Goal: Transaction & Acquisition: Purchase product/service

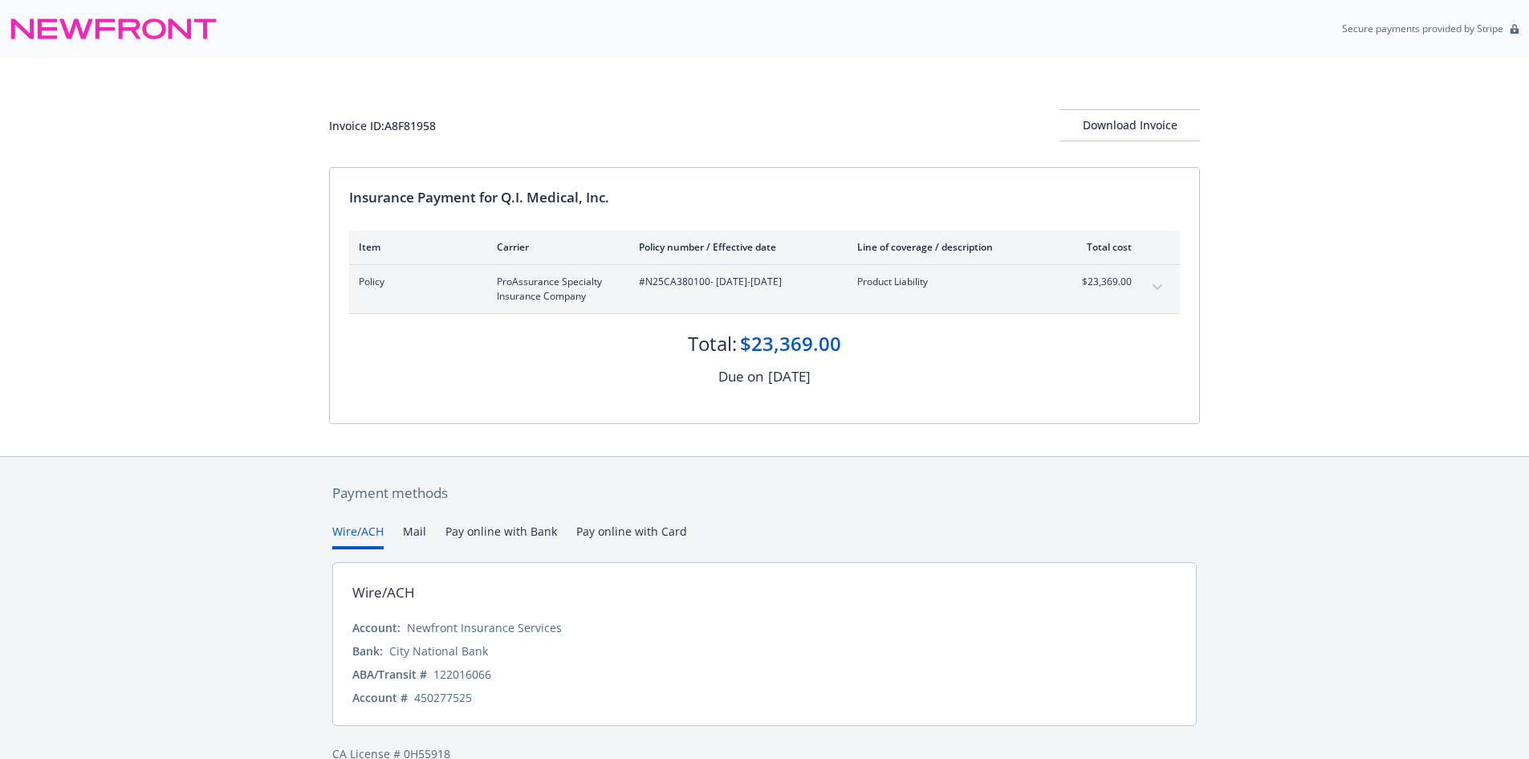
scroll to position [29, 0]
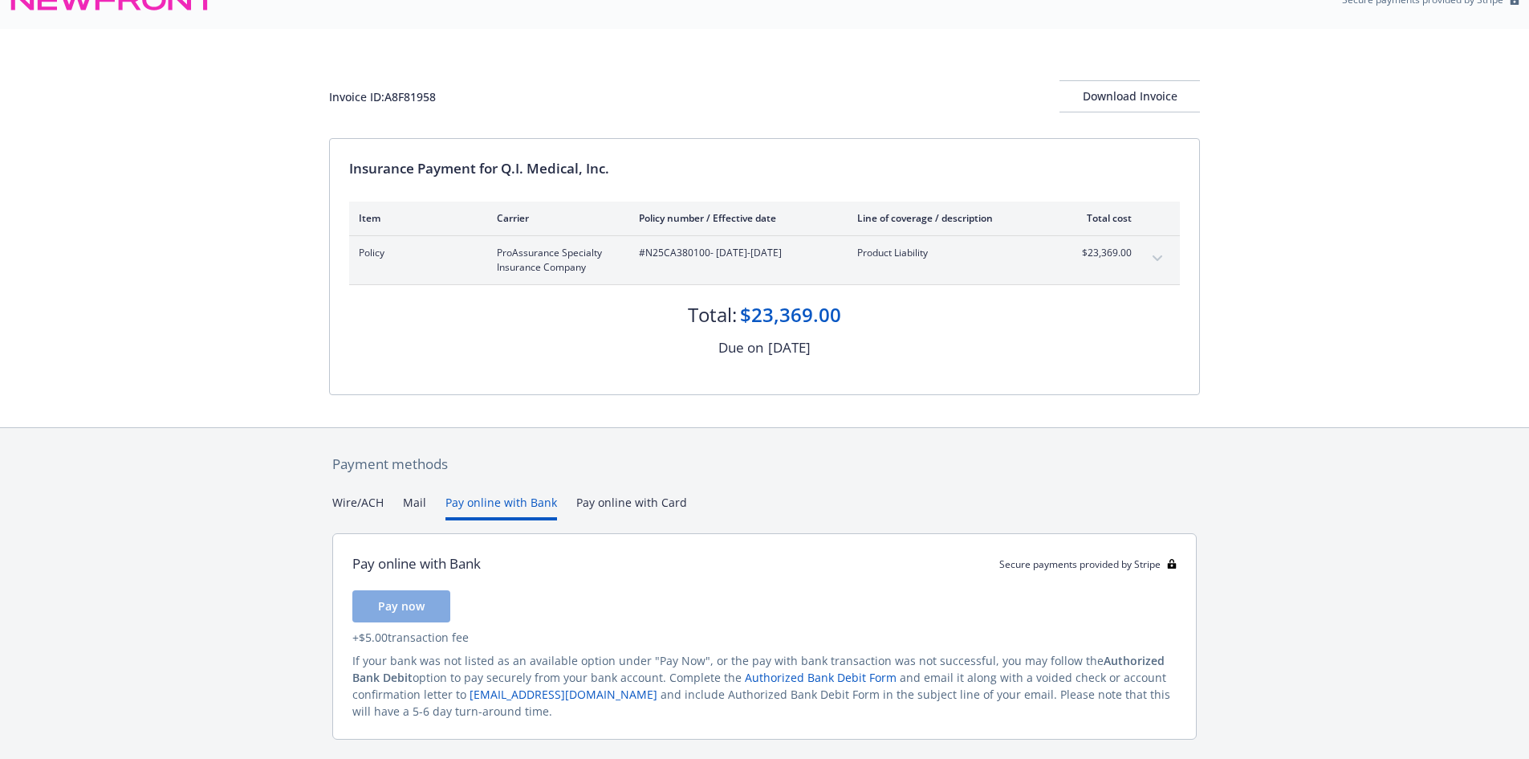
click at [496, 505] on button "Pay online with Bank" at bounding box center [502, 507] width 112 height 26
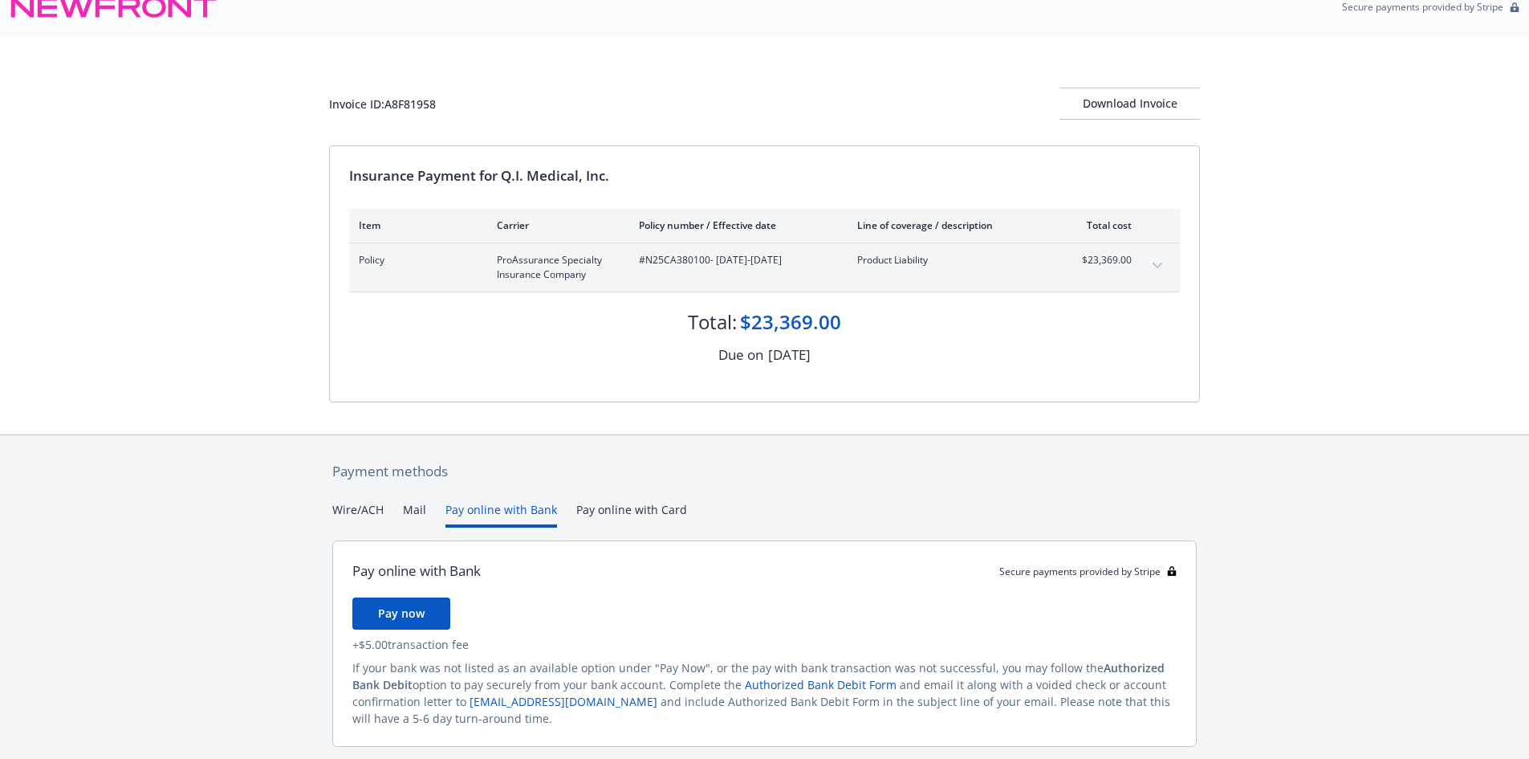
scroll to position [0, 0]
